Goal: Navigation & Orientation: Find specific page/section

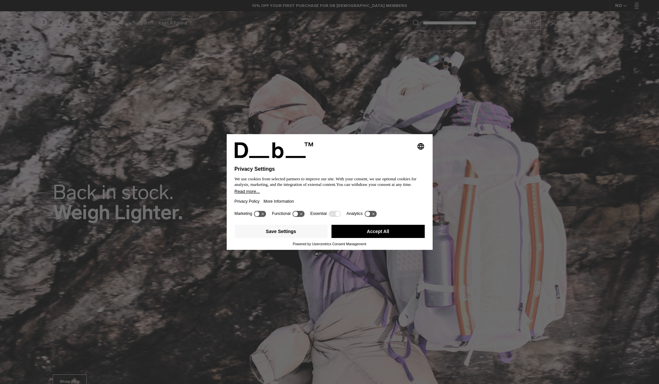
click at [417, 228] on button "Accept All" at bounding box center [378, 231] width 93 height 13
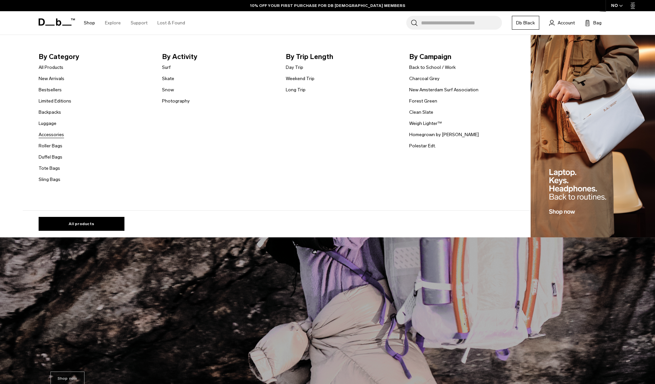
click at [58, 135] on link "Accessories" at bounding box center [51, 134] width 25 height 7
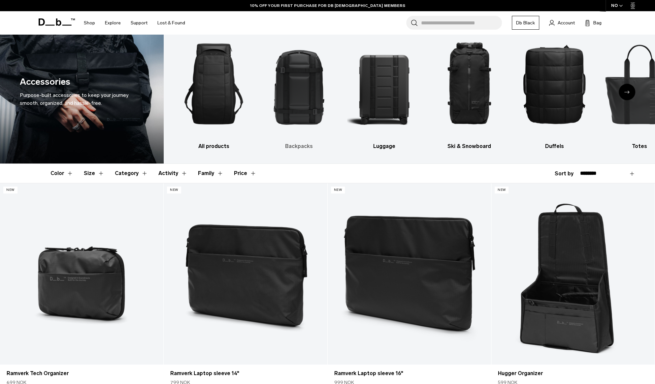
click at [283, 136] on img "2 / 10" at bounding box center [299, 84] width 74 height 110
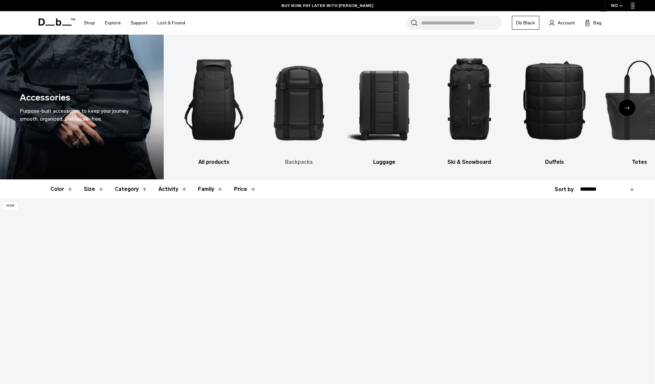
click at [295, 124] on img "2 / 10" at bounding box center [299, 100] width 74 height 110
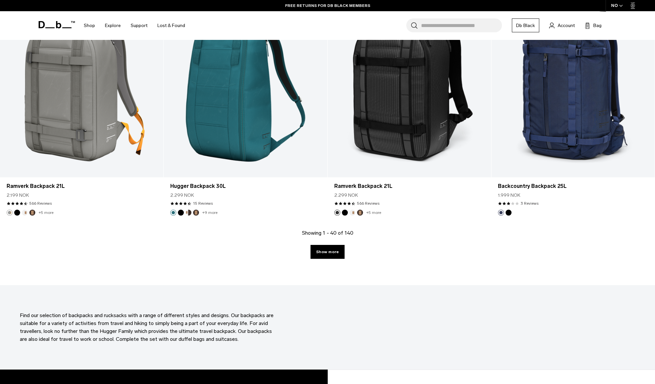
scroll to position [2311, 0]
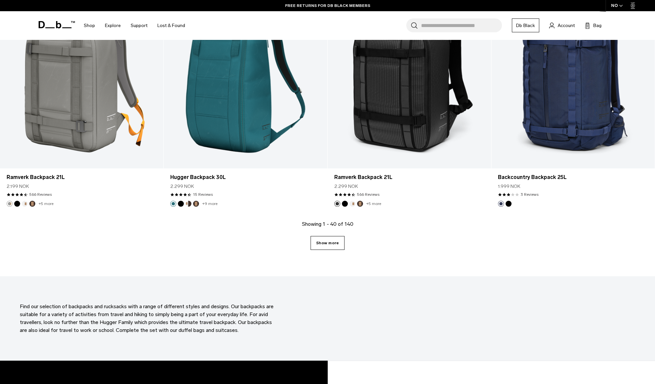
click at [315, 243] on link "Show more" at bounding box center [327, 243] width 34 height 14
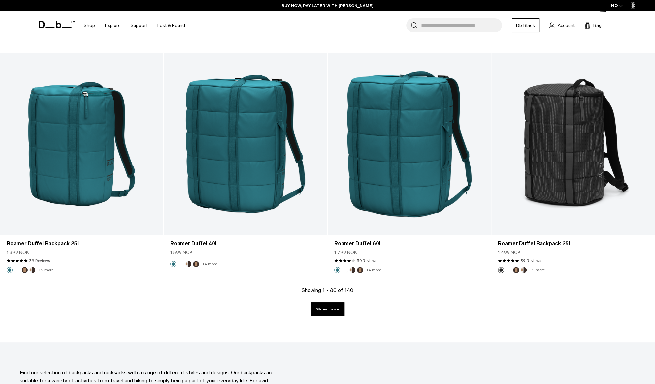
scroll to position [4589, 0]
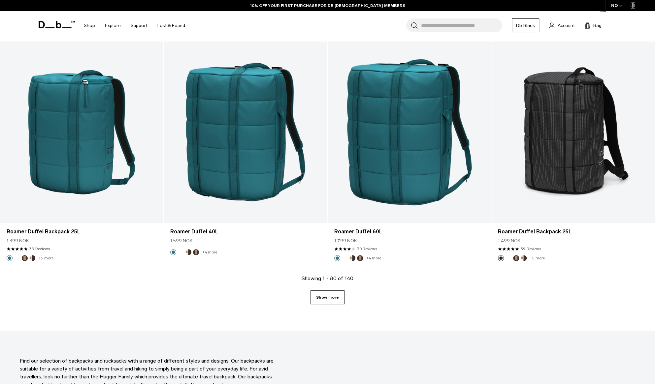
click at [331, 298] on link "Show more" at bounding box center [327, 297] width 34 height 14
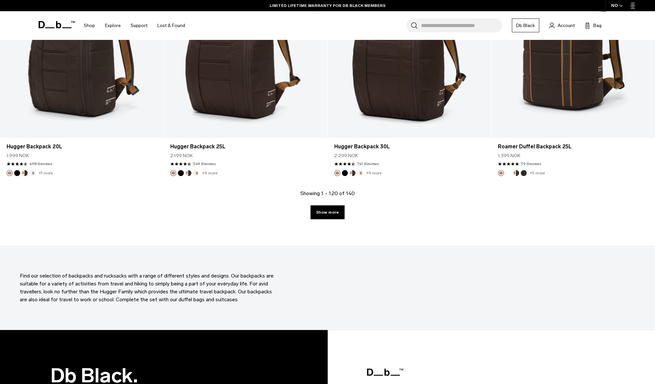
scroll to position [7007, 0]
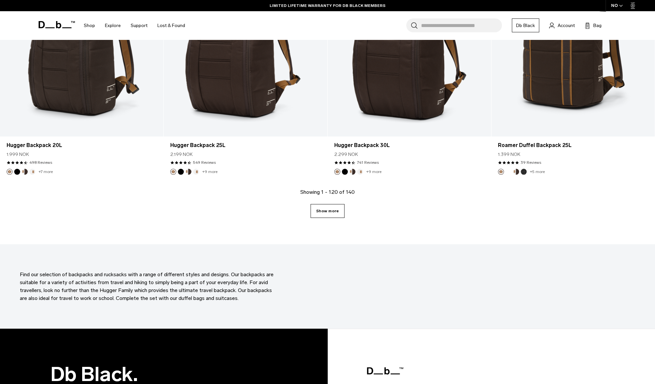
click at [334, 210] on link "Show more" at bounding box center [327, 211] width 34 height 14
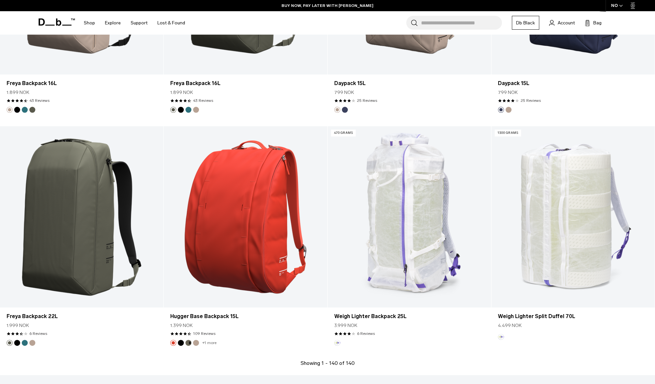
scroll to position [7994, 0]
